Goal: Information Seeking & Learning: Check status

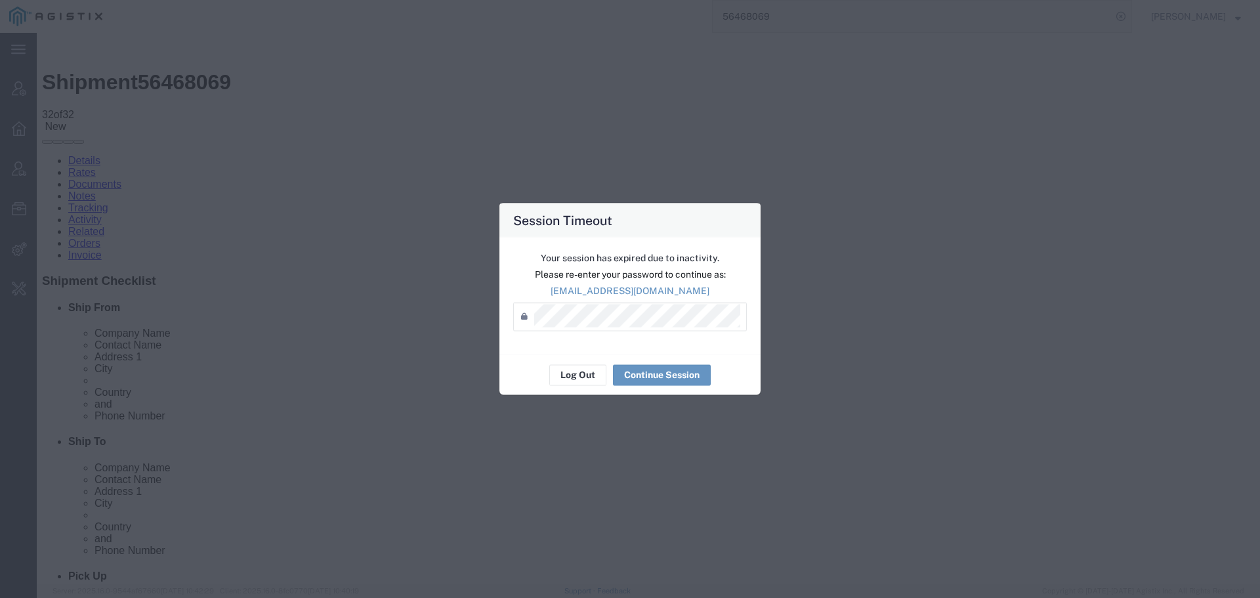
scroll to position [314, 0]
click at [577, 378] on button "Log Out" at bounding box center [577, 374] width 57 height 21
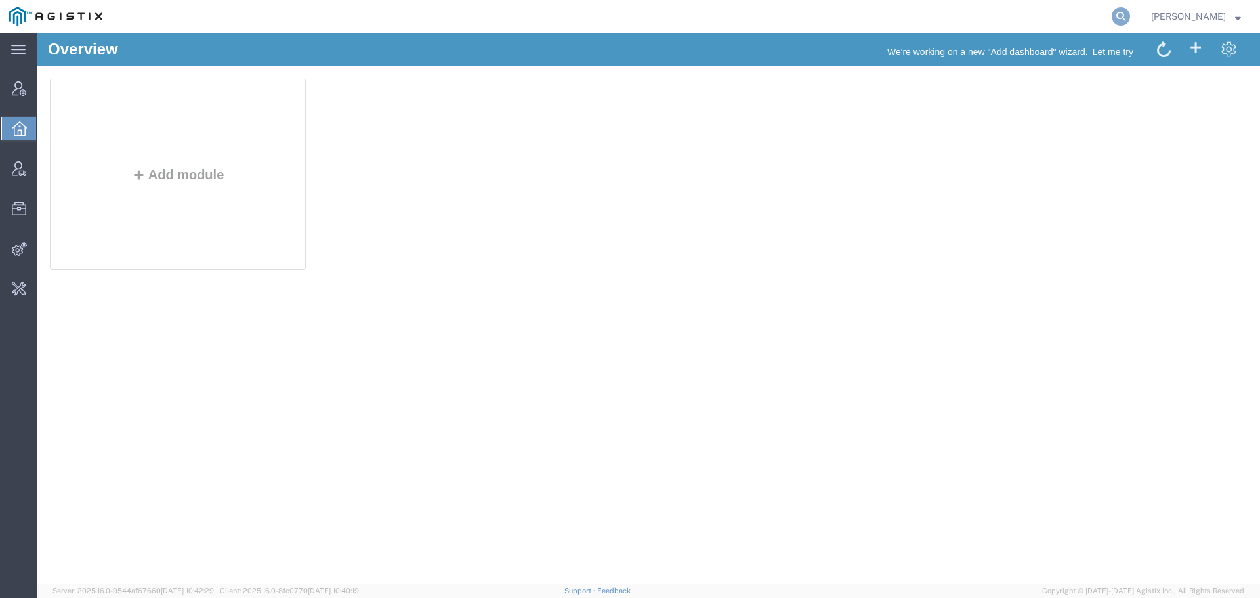
click at [1114, 16] on icon at bounding box center [1121, 16] width 18 height 18
type input "offline@pge"
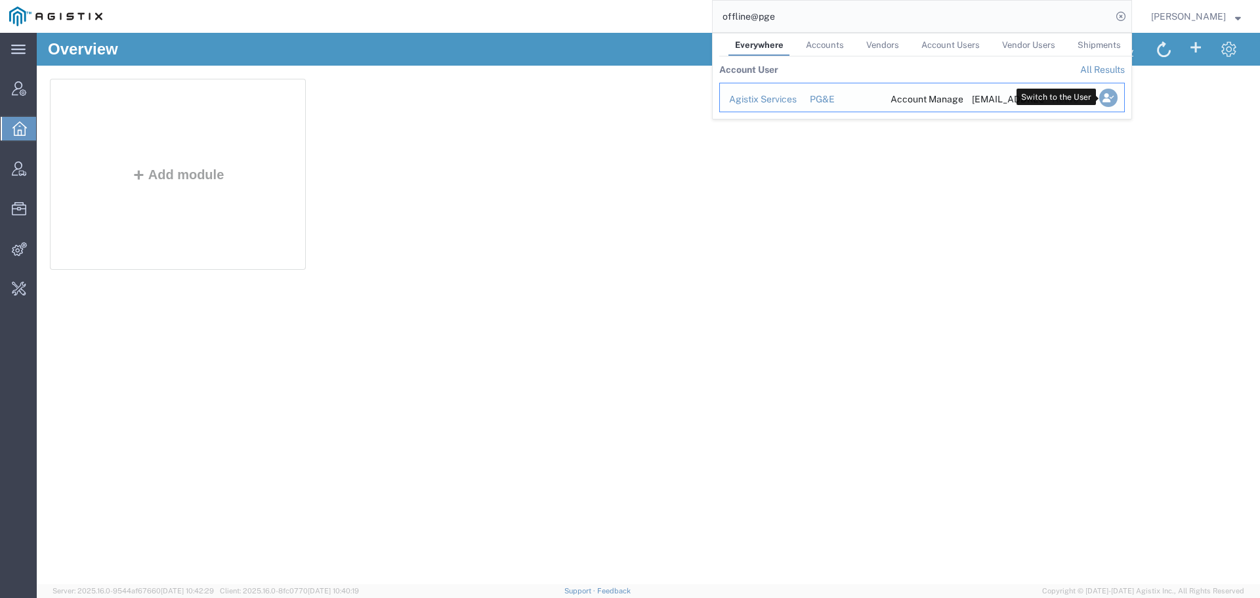
click at [1105, 98] on icon "Search Results" at bounding box center [1108, 98] width 18 height 18
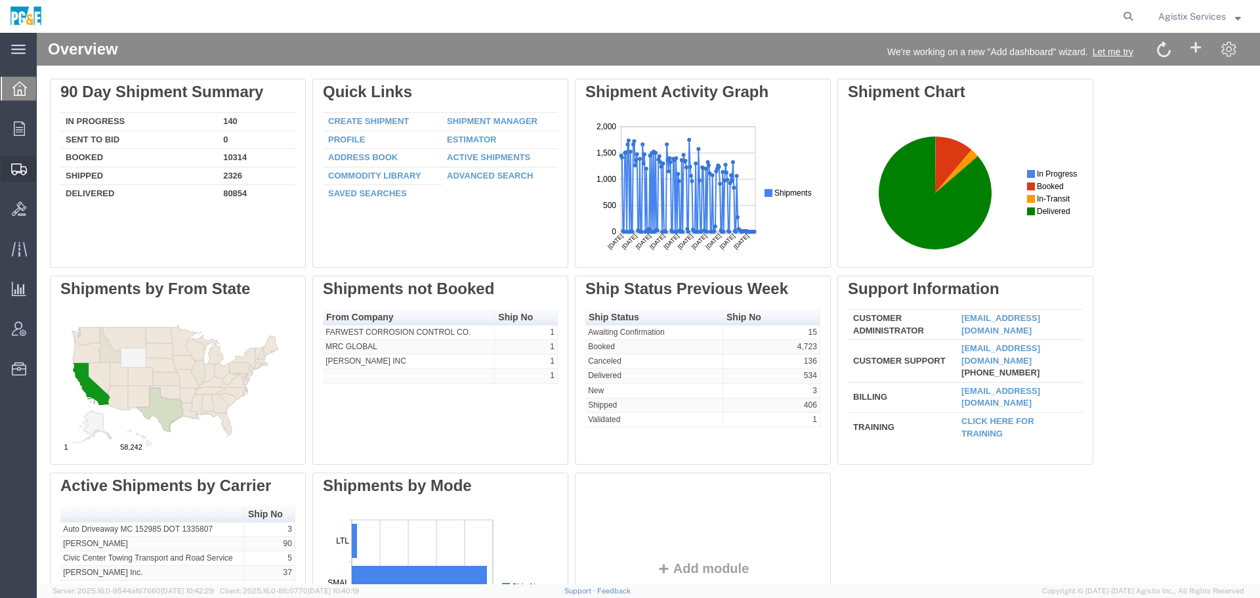
click at [14, 177] on div at bounding box center [19, 169] width 37 height 26
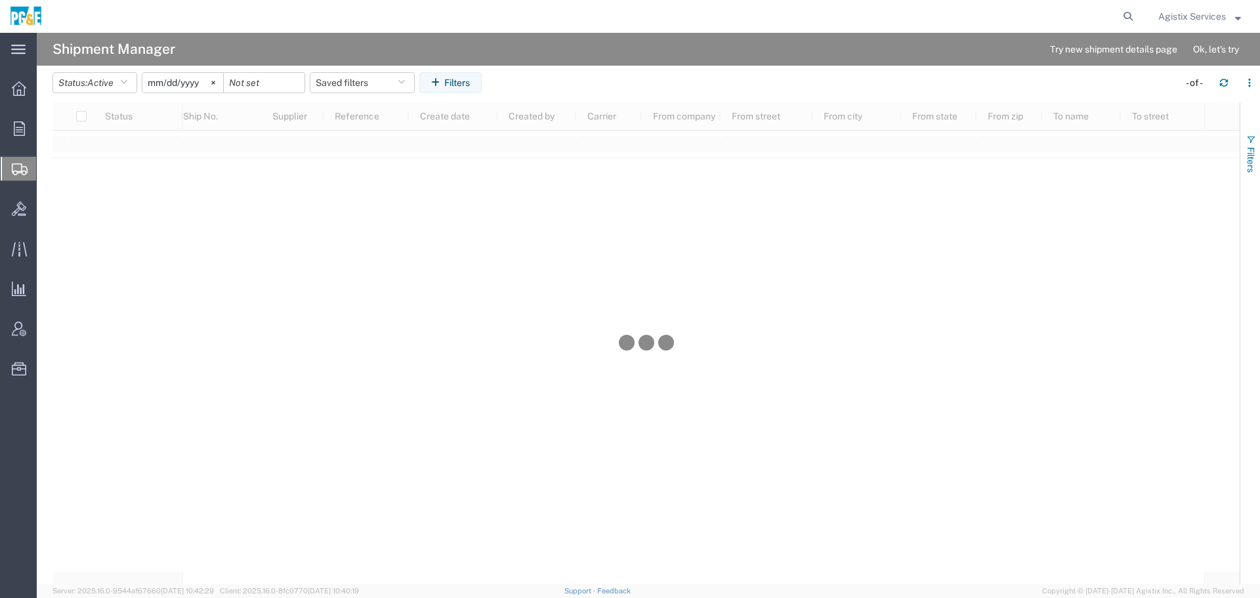
click at [1248, 155] on span "Filters" at bounding box center [1251, 160] width 11 height 26
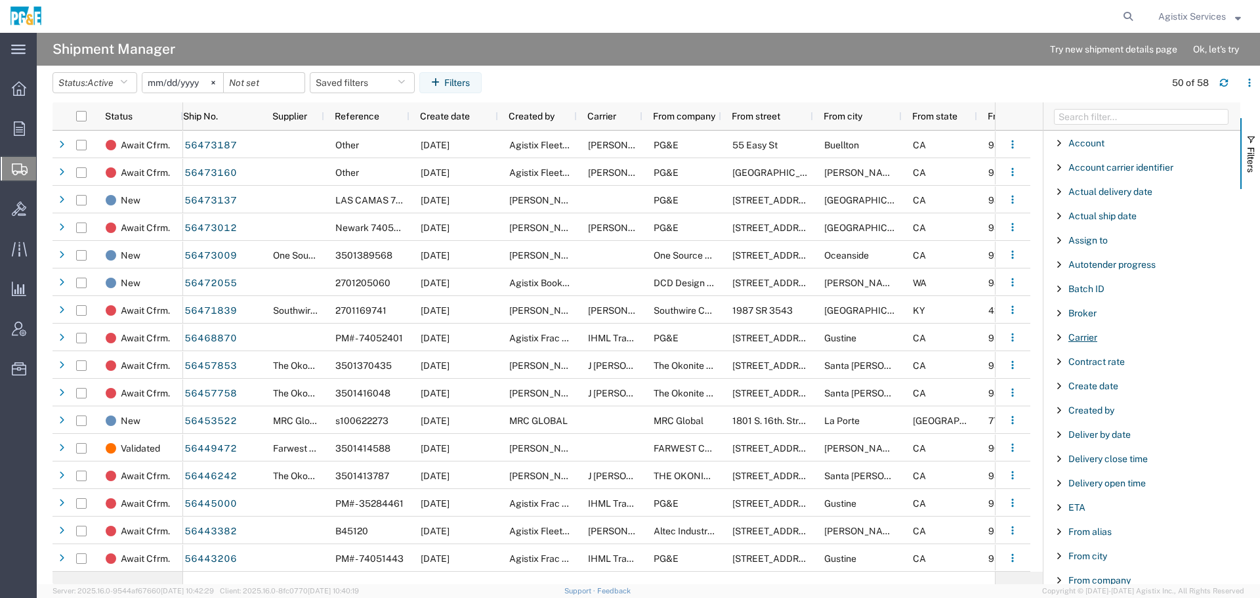
click at [1085, 332] on span "Carrier" at bounding box center [1082, 337] width 29 height 11
type input "ups"
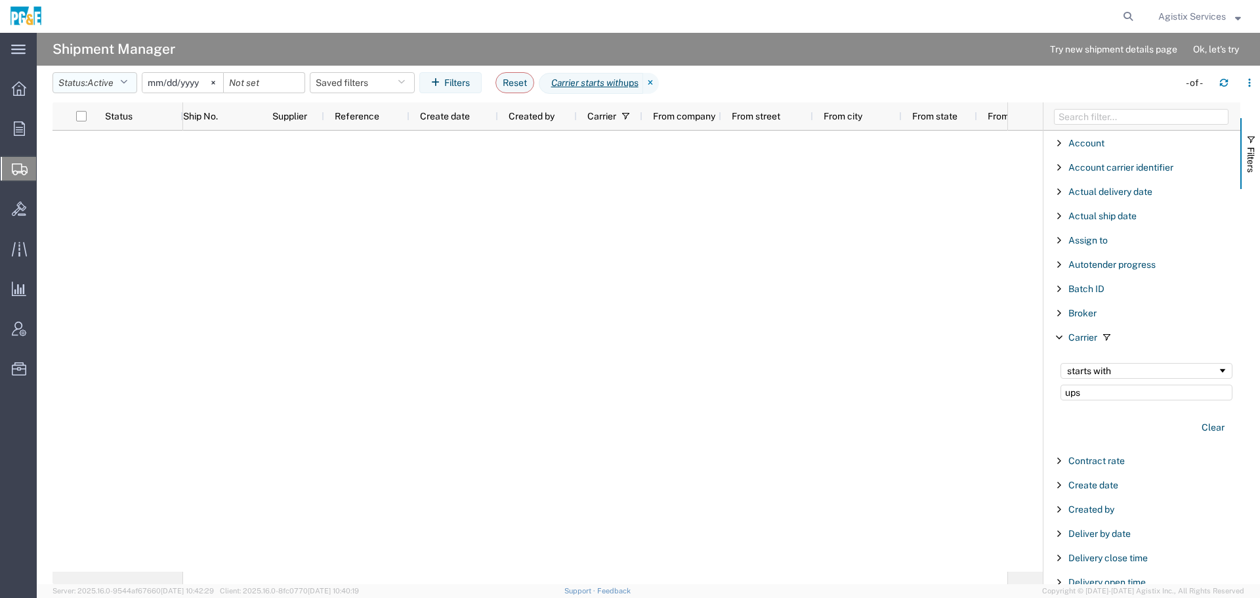
click at [119, 79] on button "Status: Active" at bounding box center [95, 82] width 85 height 21
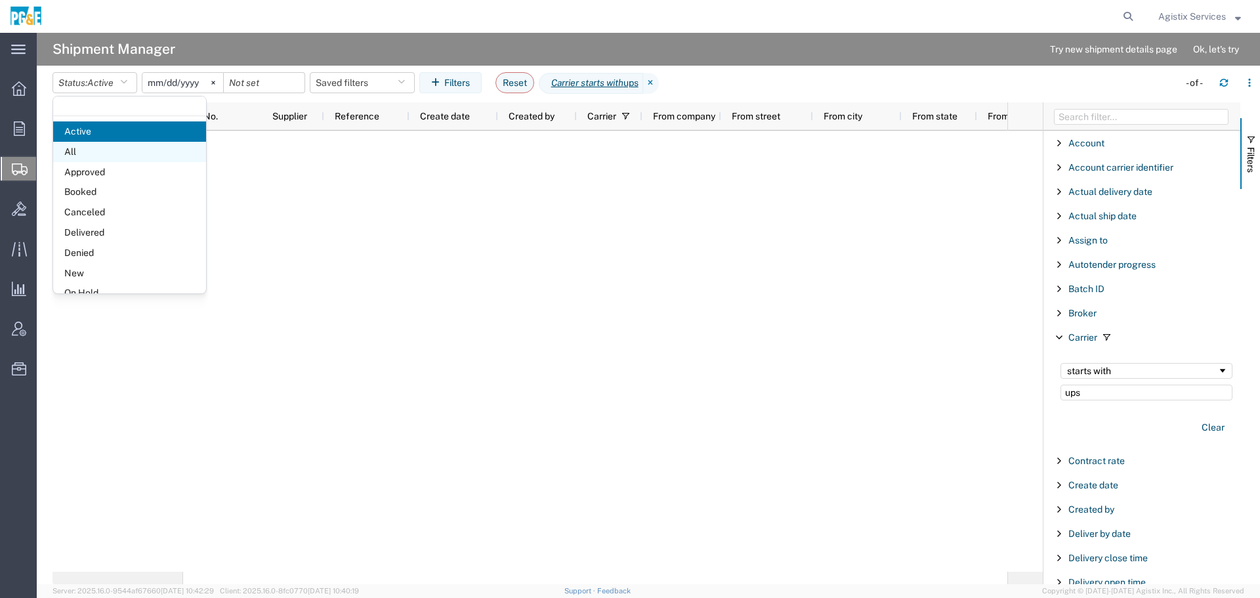
click at [125, 152] on span "All" at bounding box center [129, 152] width 153 height 20
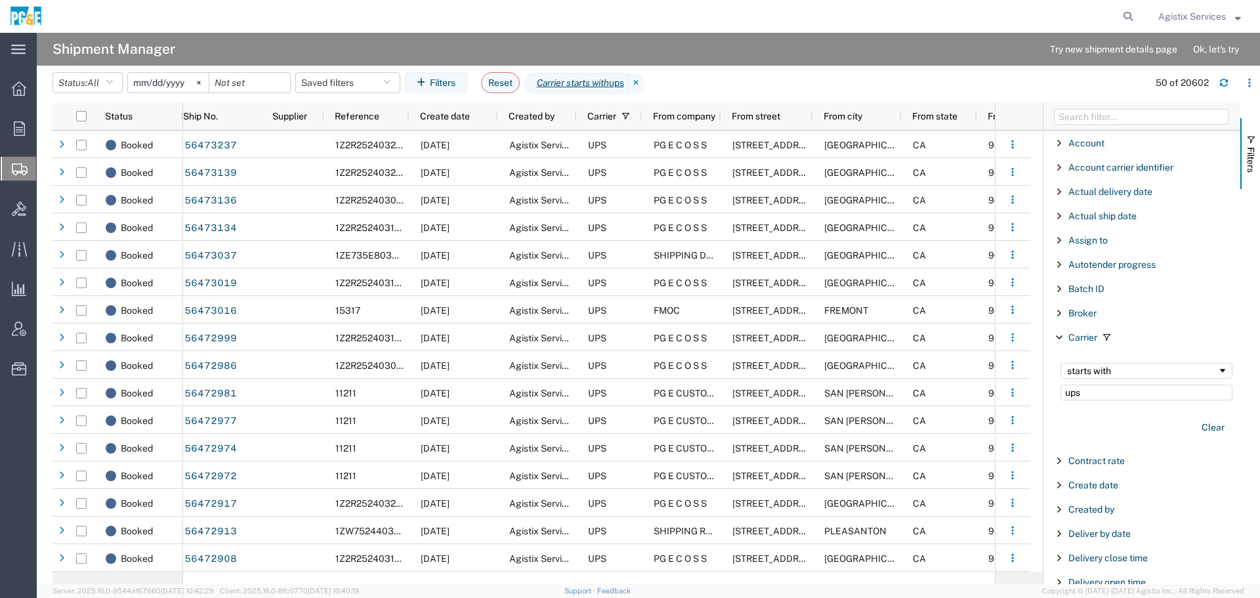
click at [167, 85] on input "2025-07-12" at bounding box center [168, 83] width 81 height 20
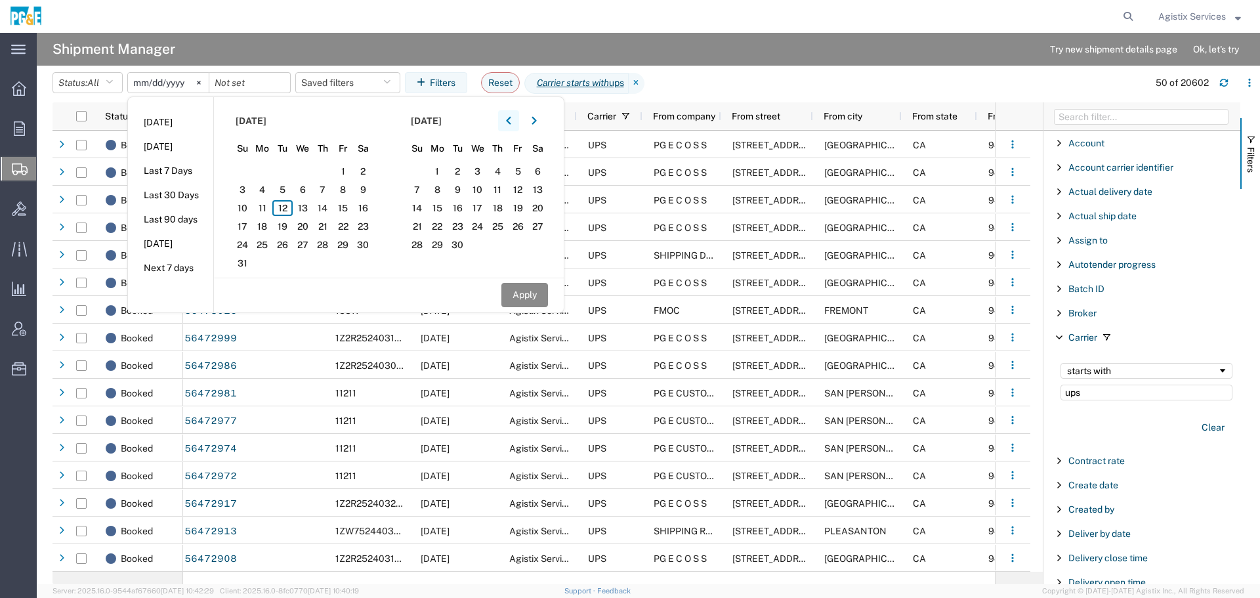
click at [511, 119] on icon "button" at bounding box center [508, 120] width 5 height 9
click at [285, 168] on span "1" at bounding box center [282, 171] width 20 height 16
click at [526, 294] on button "Apply" at bounding box center [524, 295] width 47 height 24
type input "2025-07-01"
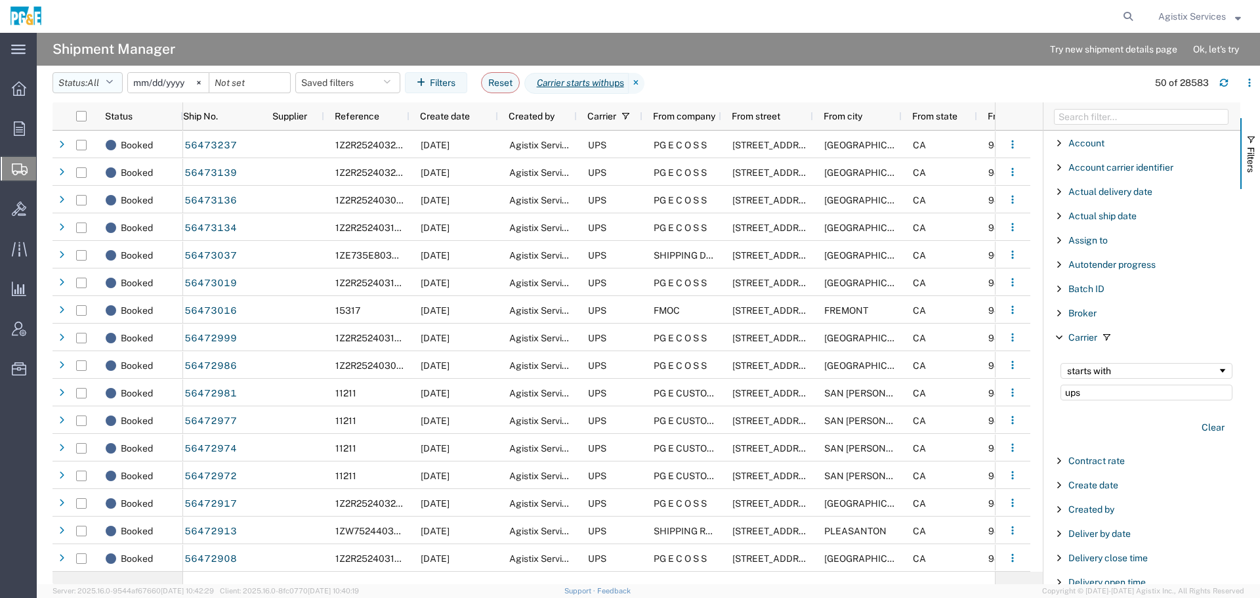
click at [91, 82] on button "Status: All" at bounding box center [88, 82] width 70 height 21
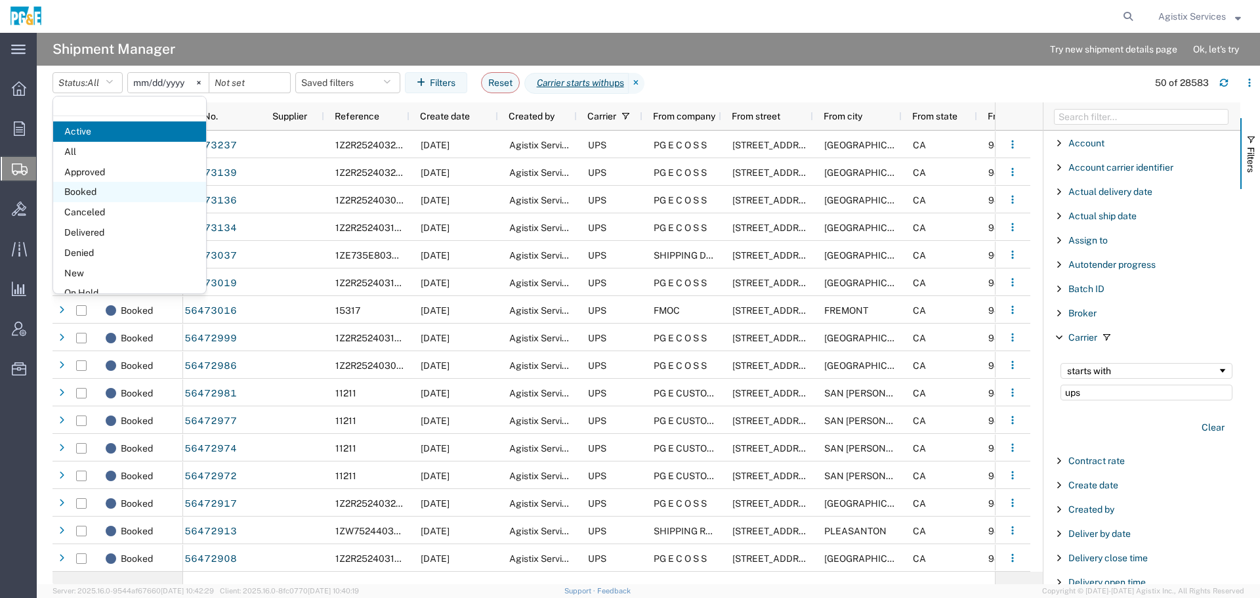
click at [114, 192] on span "Booked" at bounding box center [129, 192] width 153 height 20
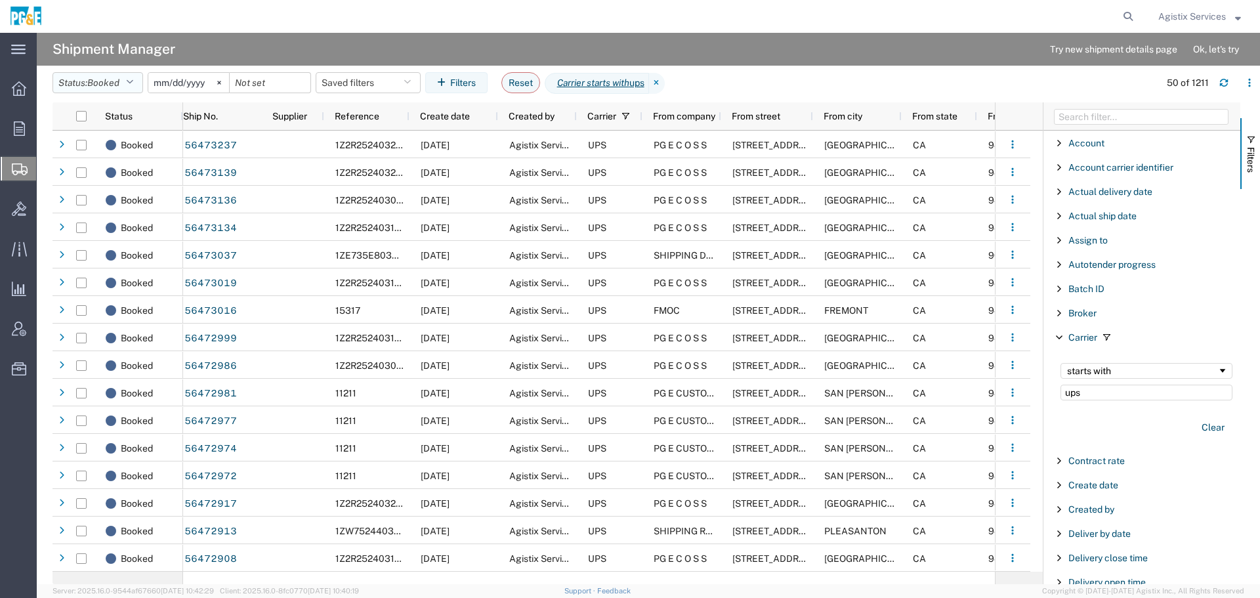
click at [110, 84] on span "Booked" at bounding box center [103, 82] width 32 height 11
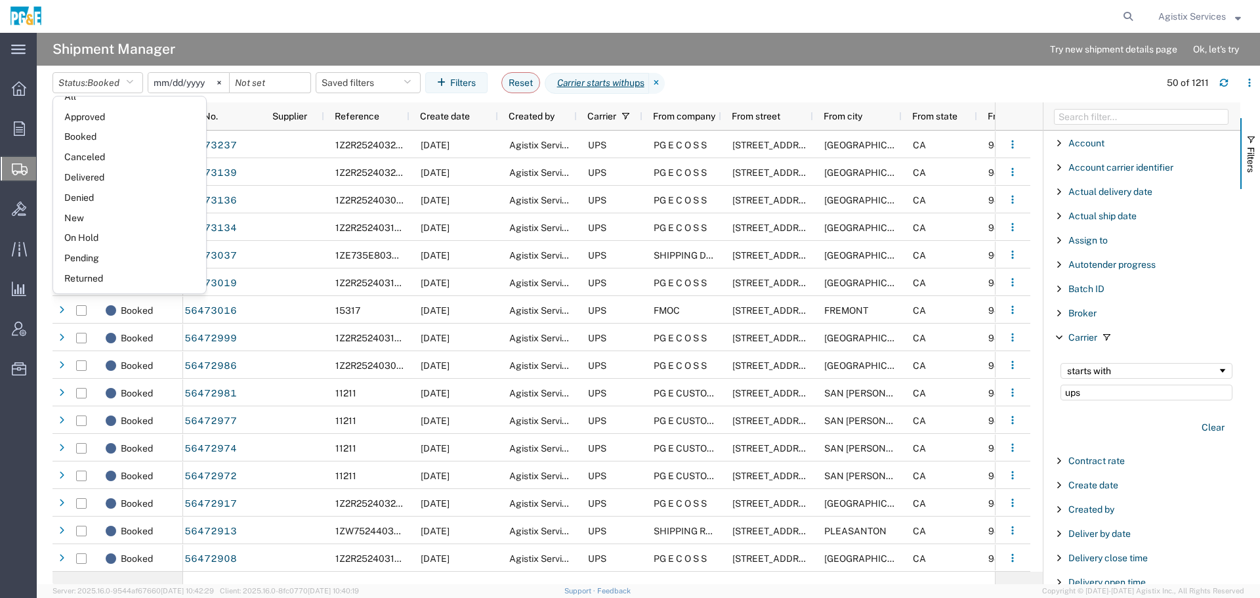
scroll to position [75, 0]
click at [124, 274] on span "Shipped" at bounding box center [129, 278] width 153 height 20
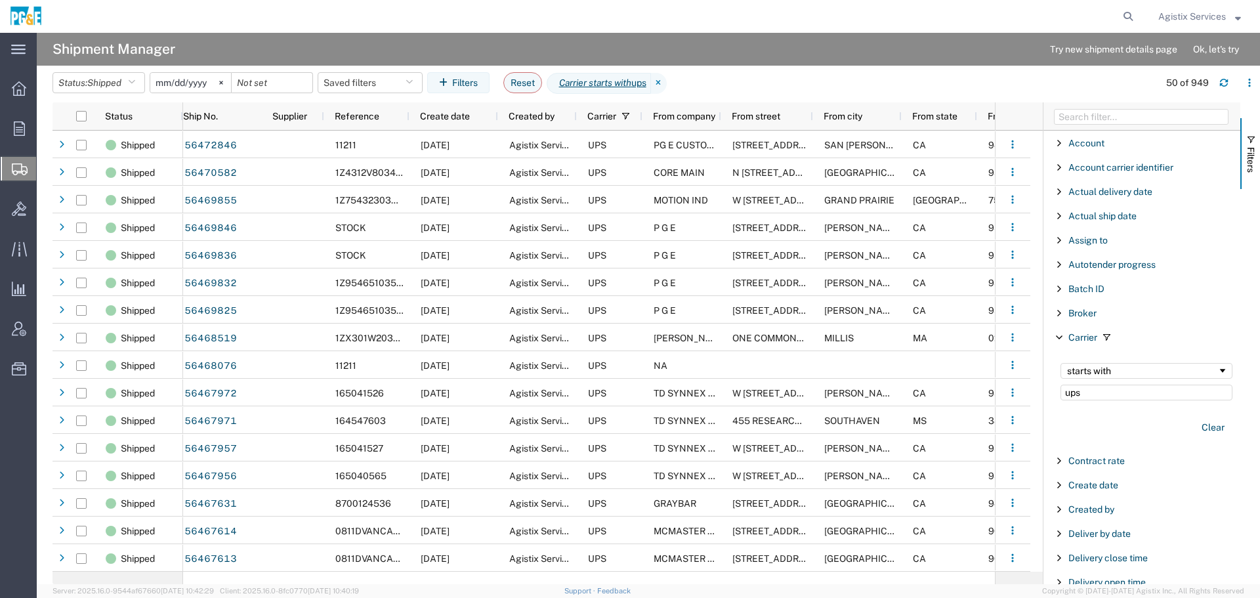
click at [512, 30] on div at bounding box center [595, 16] width 1087 height 33
